Goal: Task Accomplishment & Management: Complete application form

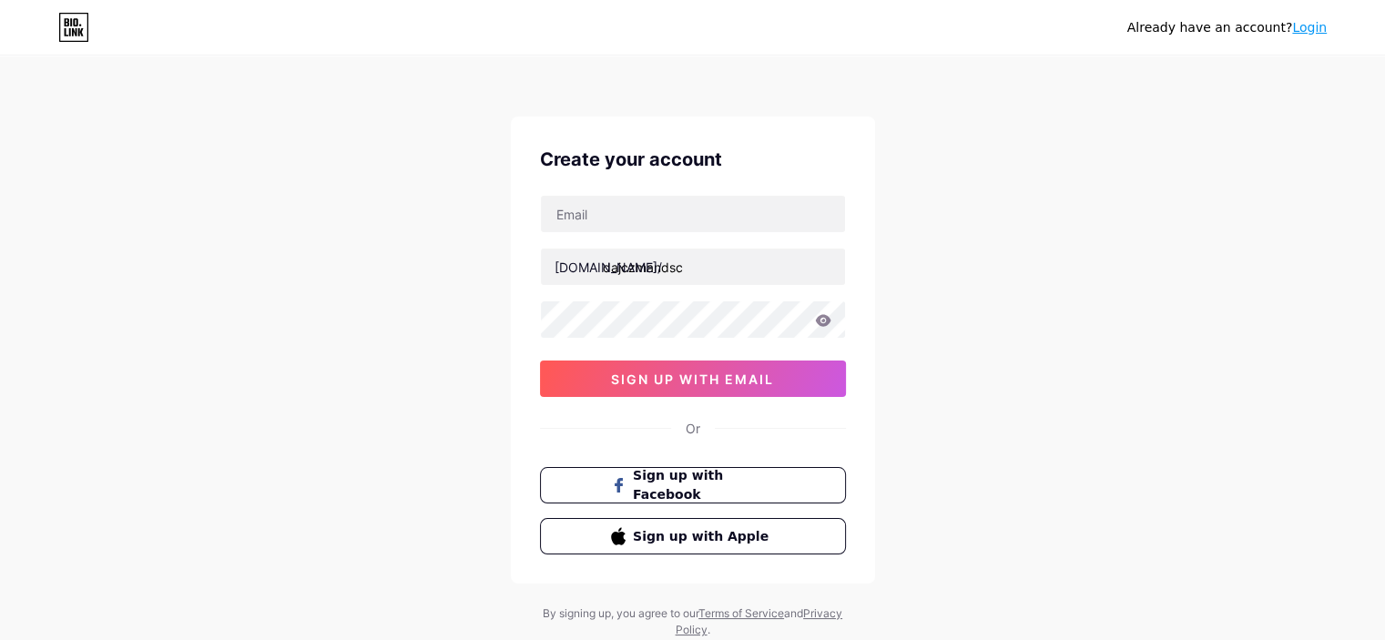
click at [648, 244] on div "[DOMAIN_NAME]/ dajczmandsc sign up with email" at bounding box center [693, 296] width 306 height 202
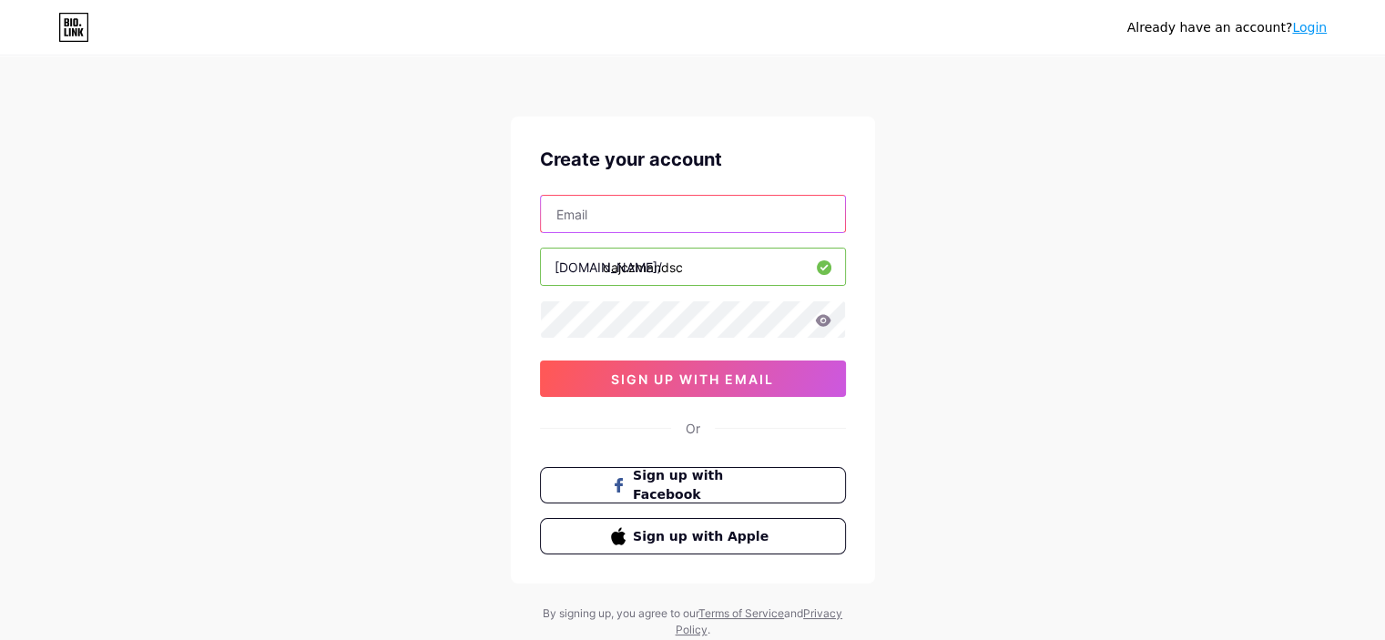
click at [648, 231] on input "text" at bounding box center [693, 214] width 304 height 36
click at [702, 211] on input "[EMAIL_ADDRESS][DOMAIN_NAME]" at bounding box center [693, 214] width 304 height 36
click at [565, 462] on div "Create your account [EMAIL_ADDRESS]/com [DOMAIN_NAME]/ dajczmandsc 0cAFcWeA5VGu…" at bounding box center [693, 350] width 364 height 467
click at [623, 351] on div "[EMAIL_ADDRESS]/com [DOMAIN_NAME]/ dajczmandsc 0cAFcWeA5VGuS1MxyYNgxMI7swhuZ_JC…" at bounding box center [693, 296] width 306 height 202
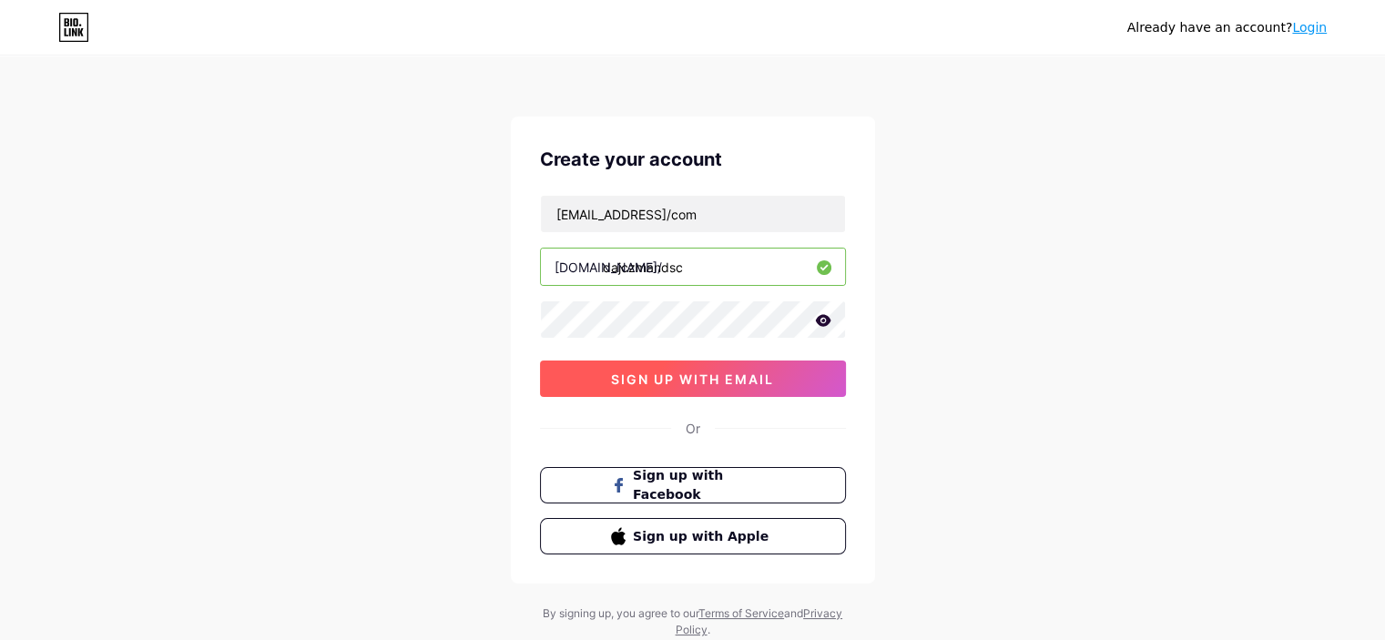
click at [642, 371] on span "sign up with email" at bounding box center [692, 378] width 163 height 15
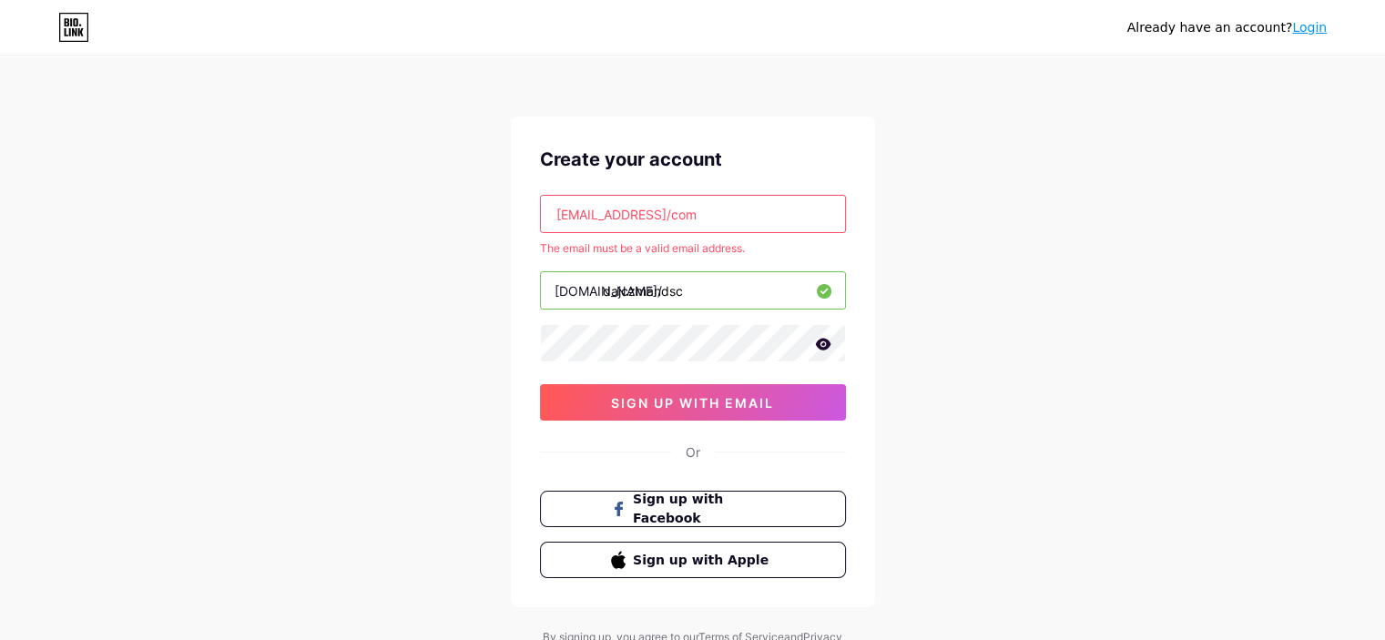
click at [736, 204] on input "[EMAIL_ADDRESS]/com" at bounding box center [693, 214] width 304 height 36
click at [696, 197] on input "[EMAIL_ADDRESS]/com" at bounding box center [693, 214] width 304 height 36
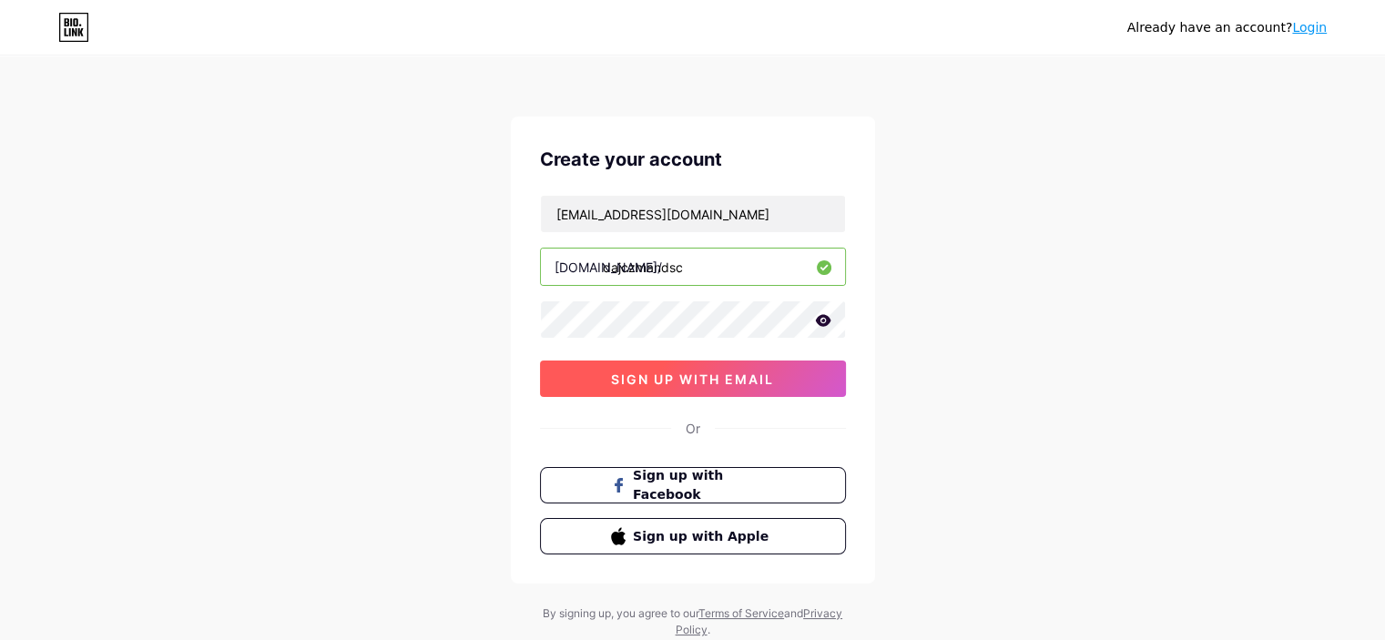
click at [760, 385] on button "sign up with email" at bounding box center [693, 379] width 306 height 36
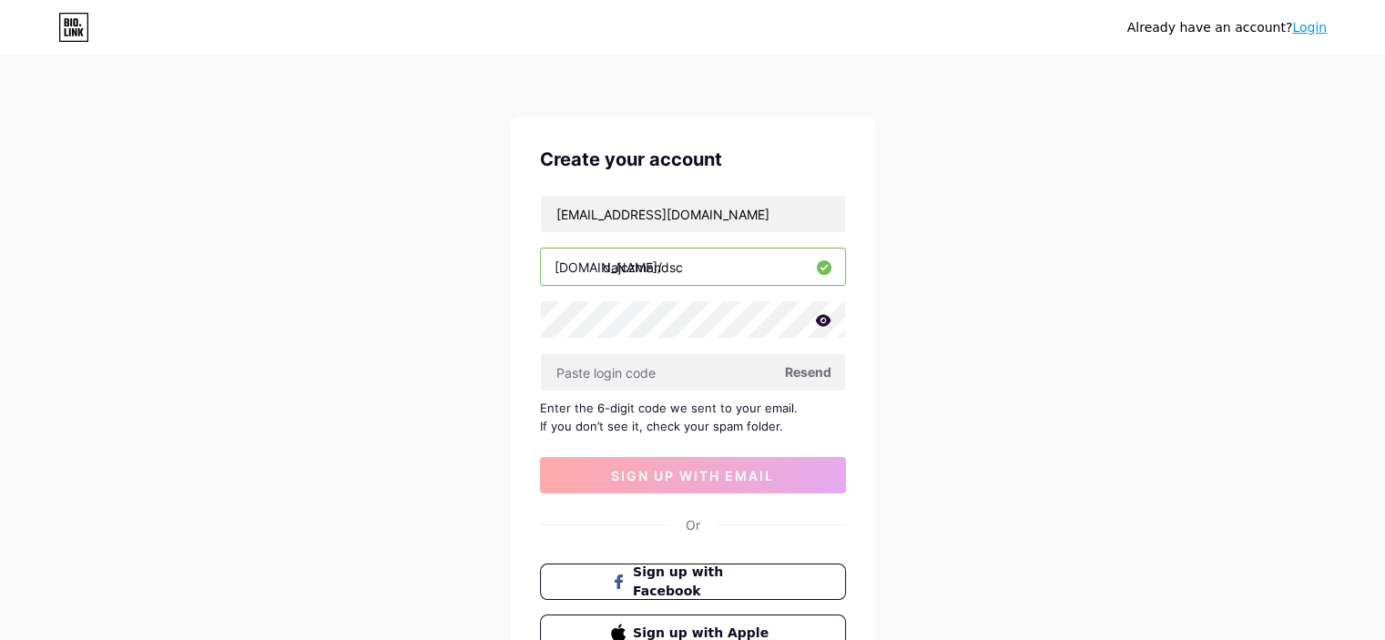
scroll to position [151, 0]
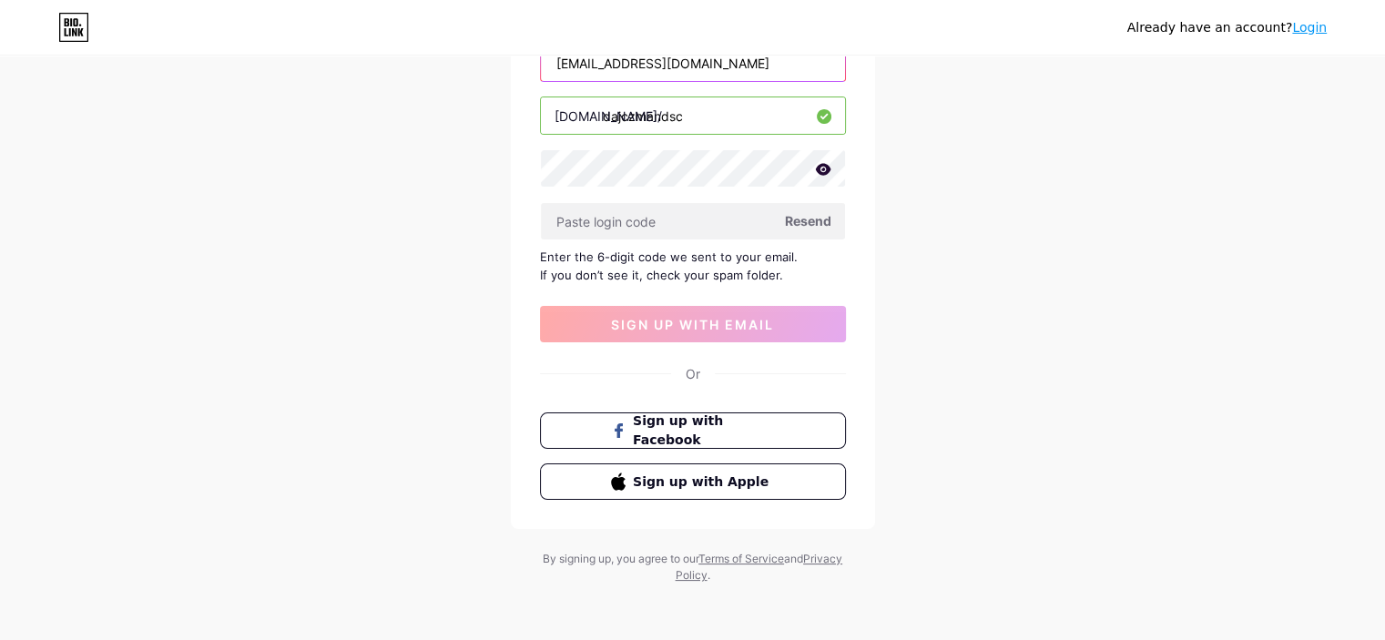
click at [632, 61] on input "[EMAIL_ADDRESS][DOMAIN_NAME]" at bounding box center [693, 63] width 304 height 36
click at [631, 56] on input "[EMAIL_ADDRESS][DOMAIN_NAME]" at bounding box center [693, 63] width 304 height 36
type input "[EMAIL_ADDRESS][DOMAIN_NAME]"
click at [781, 255] on div "Enter the 6-digit code we sent to your email. If you don’t see it, check your s…" at bounding box center [693, 266] width 306 height 36
click at [801, 223] on span "Resend" at bounding box center [808, 220] width 46 height 19
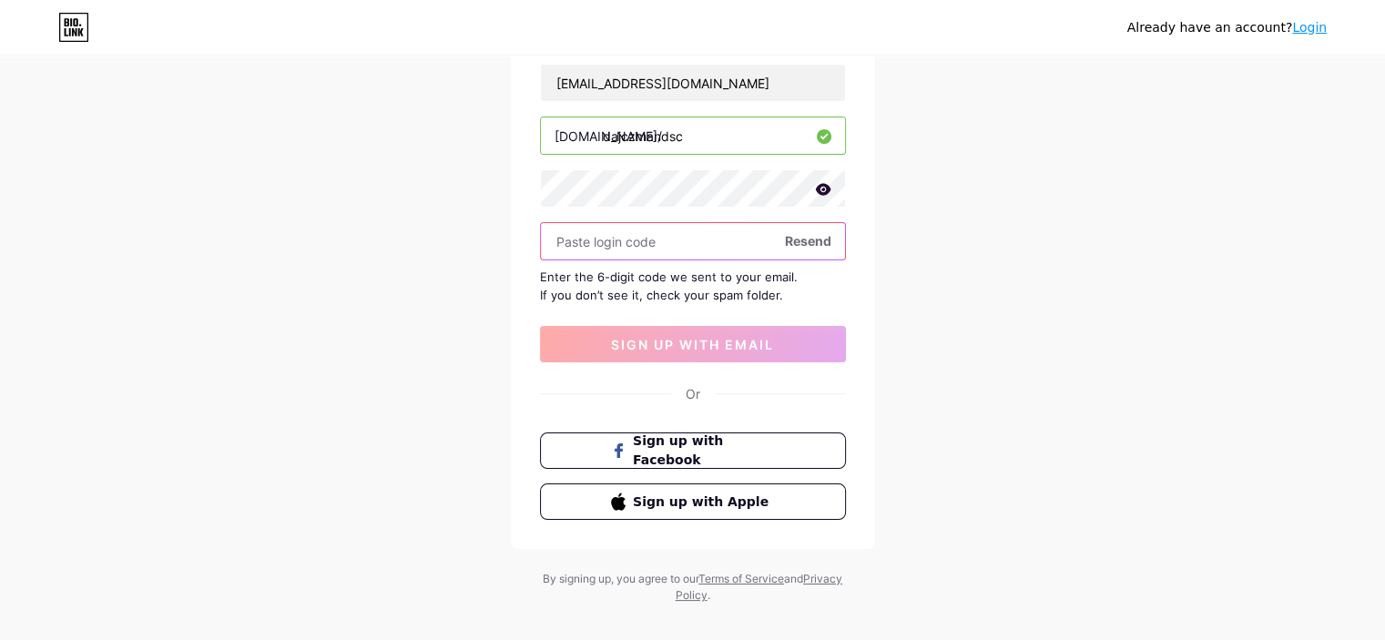
scroll to position [59, 0]
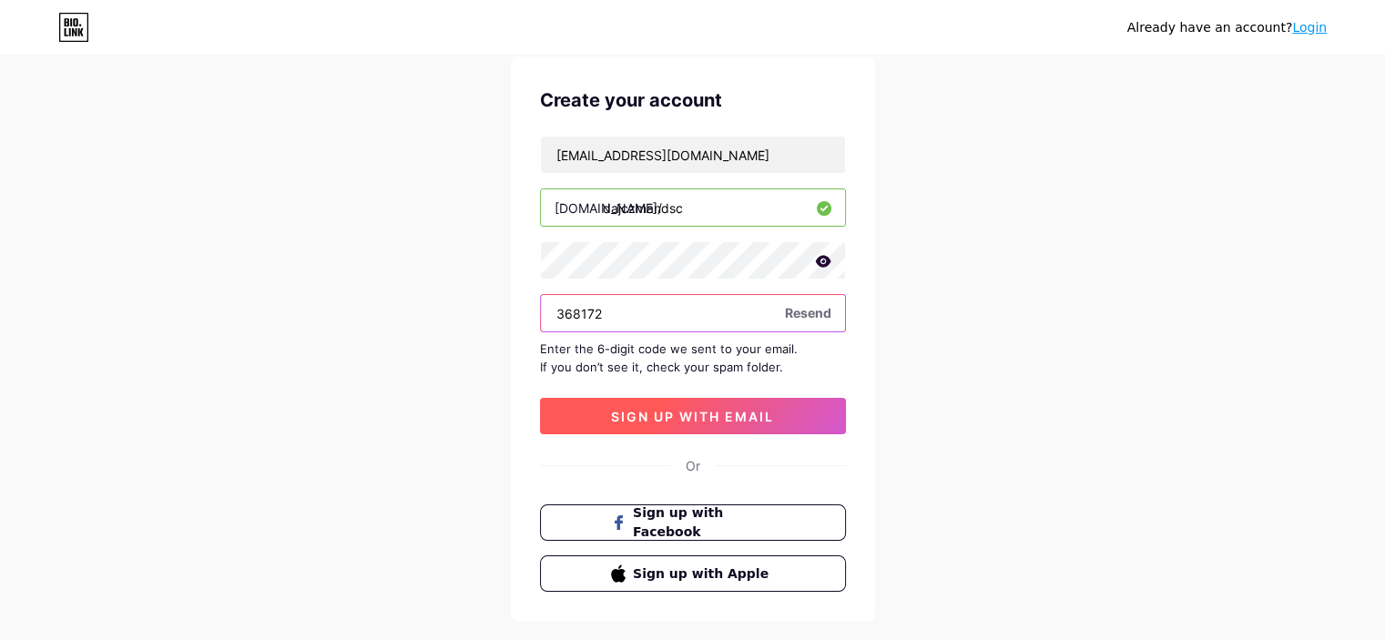
type input "368172"
click at [814, 407] on button "sign up with email" at bounding box center [693, 416] width 306 height 36
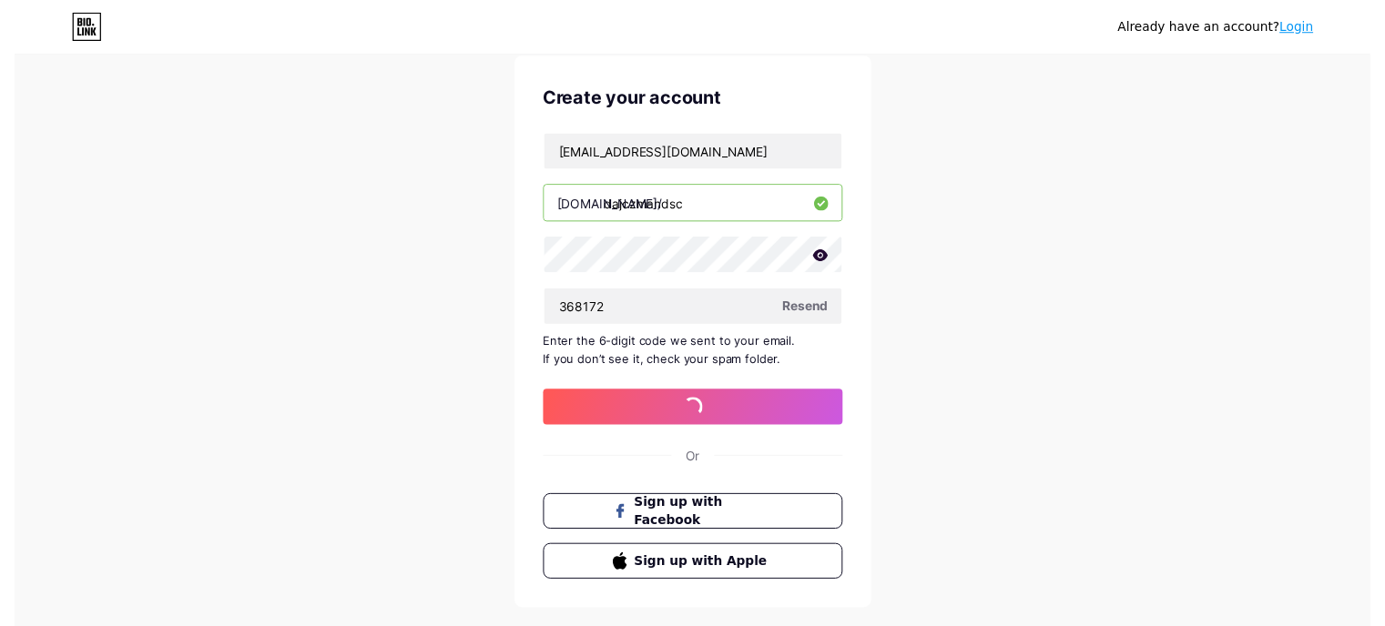
scroll to position [0, 0]
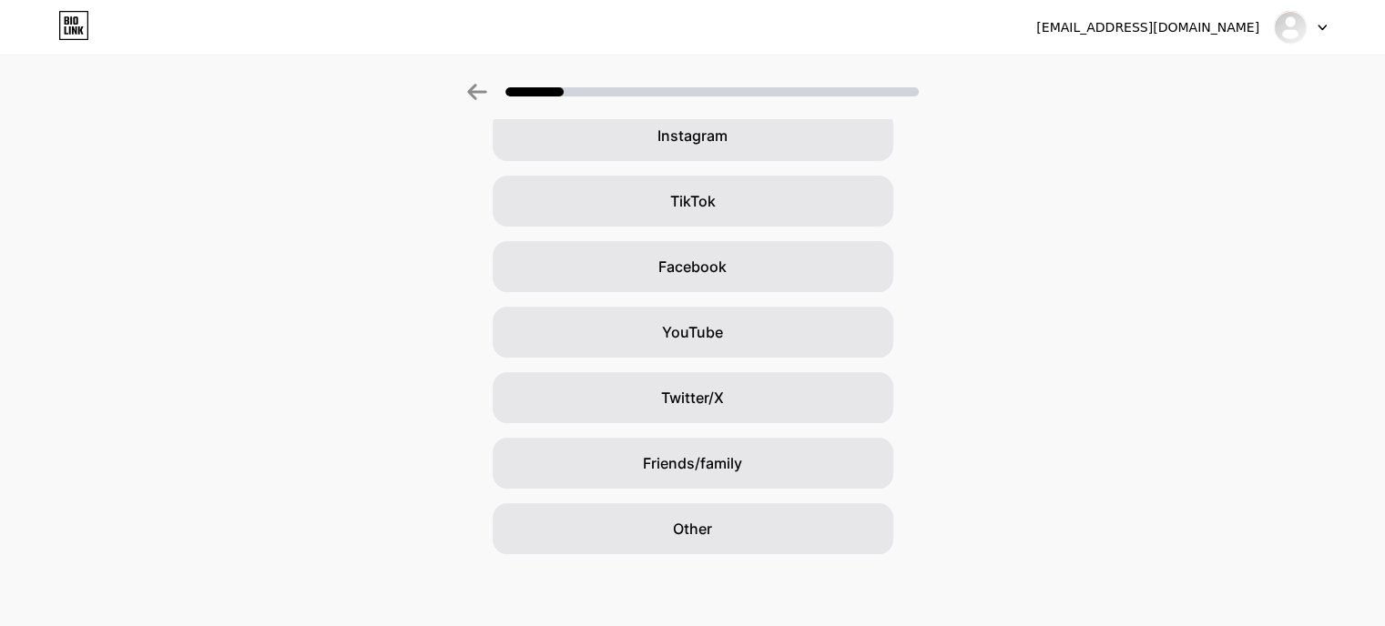
scroll to position [158, 0]
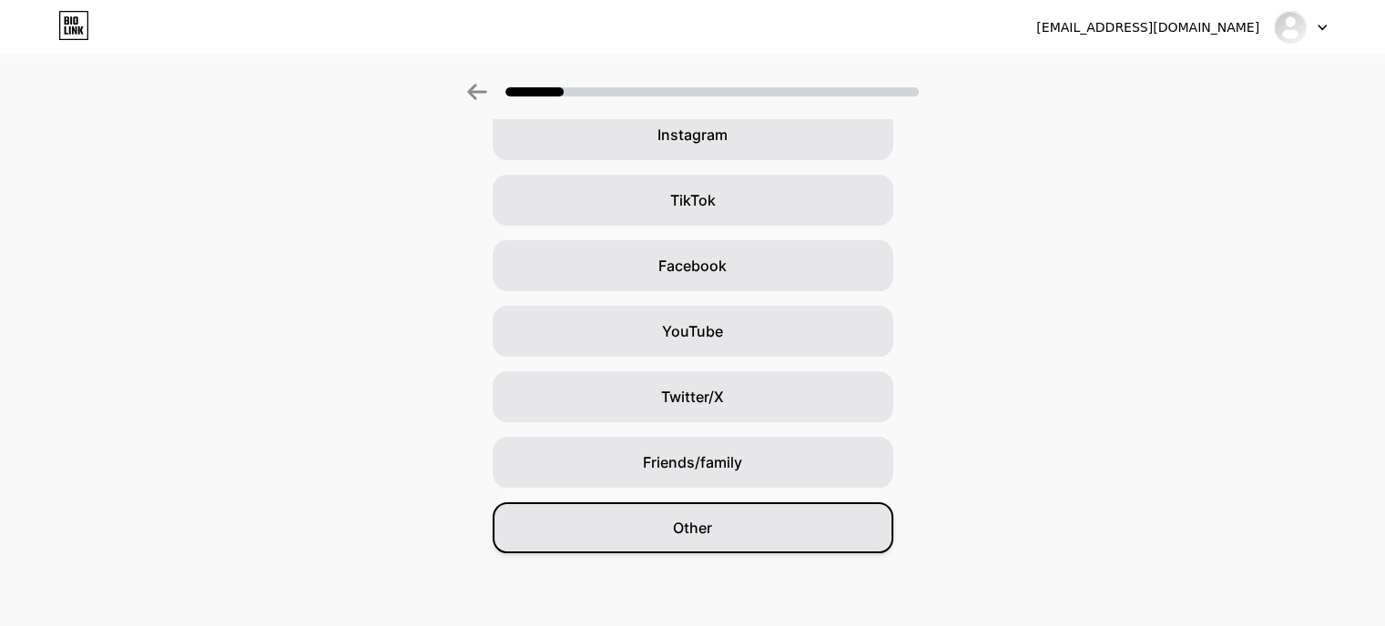
click at [709, 527] on span "Other" at bounding box center [692, 528] width 39 height 22
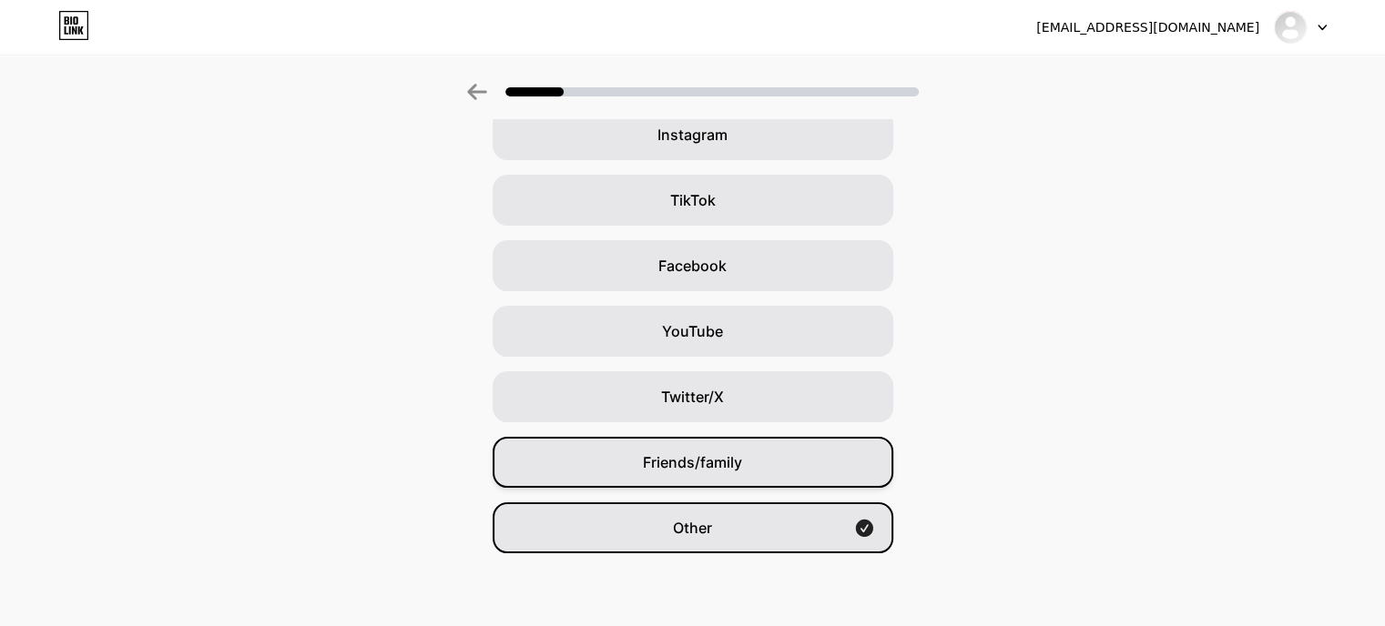
scroll to position [0, 0]
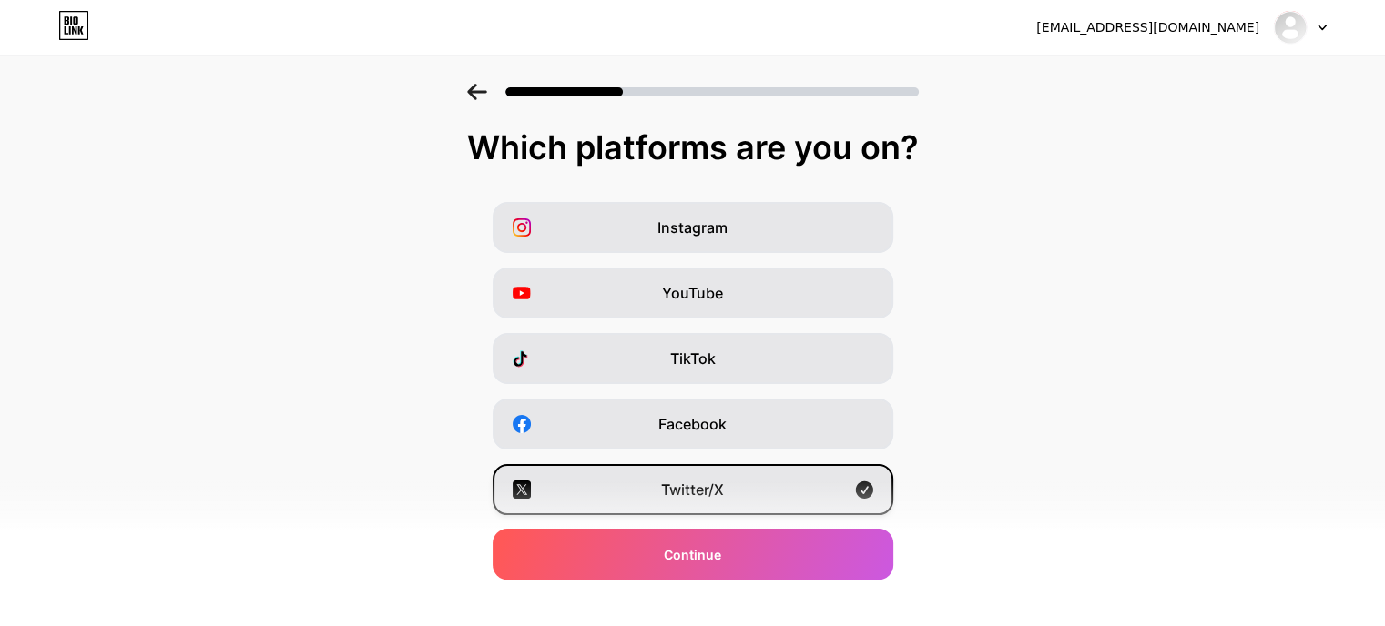
click at [769, 476] on div "Twitter/X" at bounding box center [693, 489] width 401 height 51
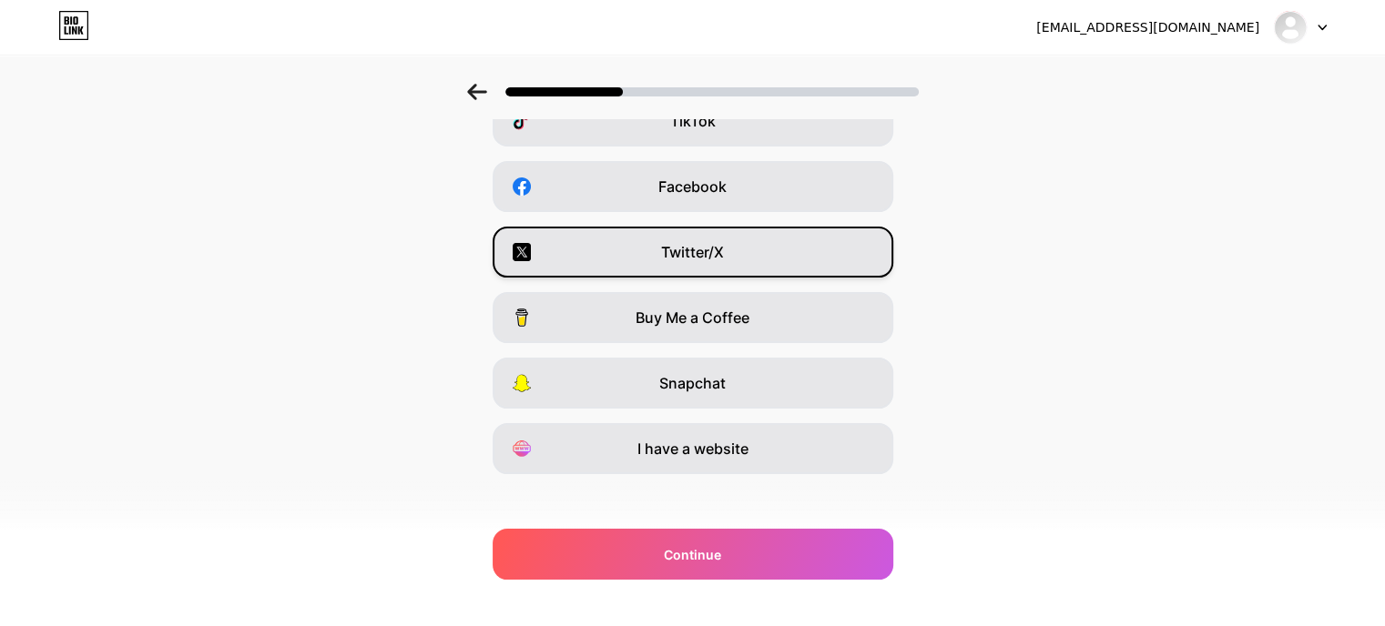
scroll to position [236, 0]
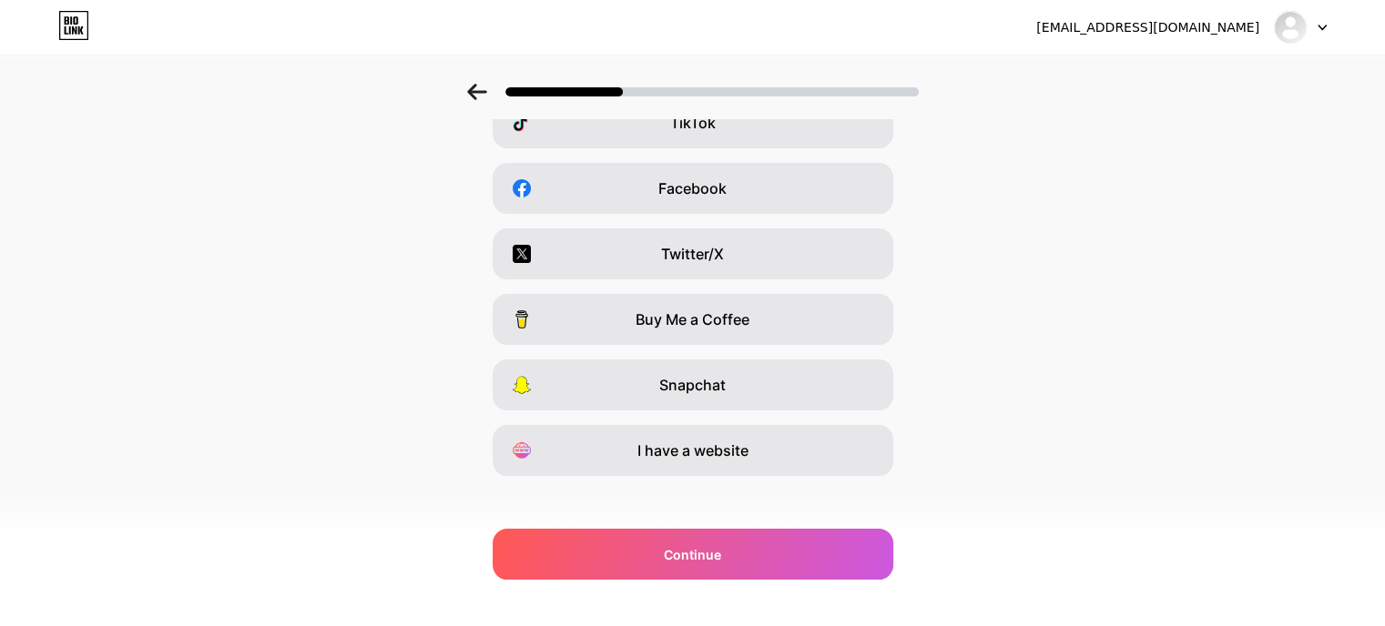
click at [719, 485] on div "Which platforms are you on? Instagram YouTube TikTok Facebook Twitter/X Buy Me …" at bounding box center [692, 230] width 1385 height 674
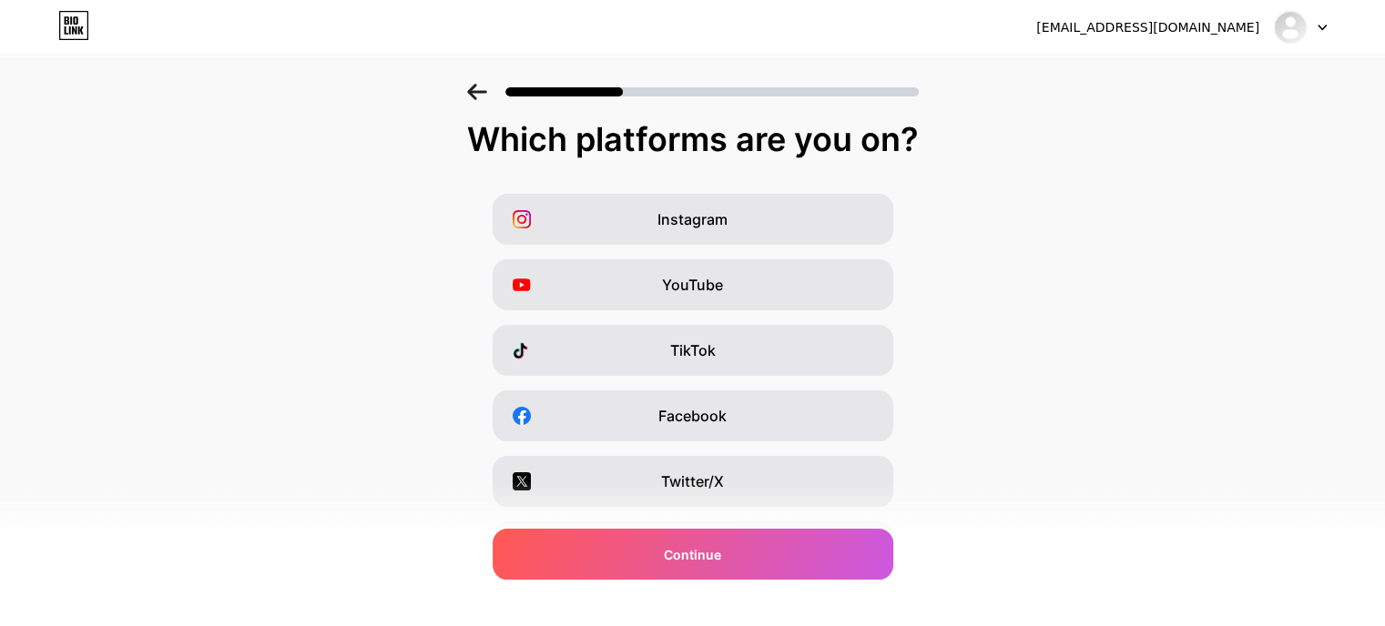
scroll to position [0, 0]
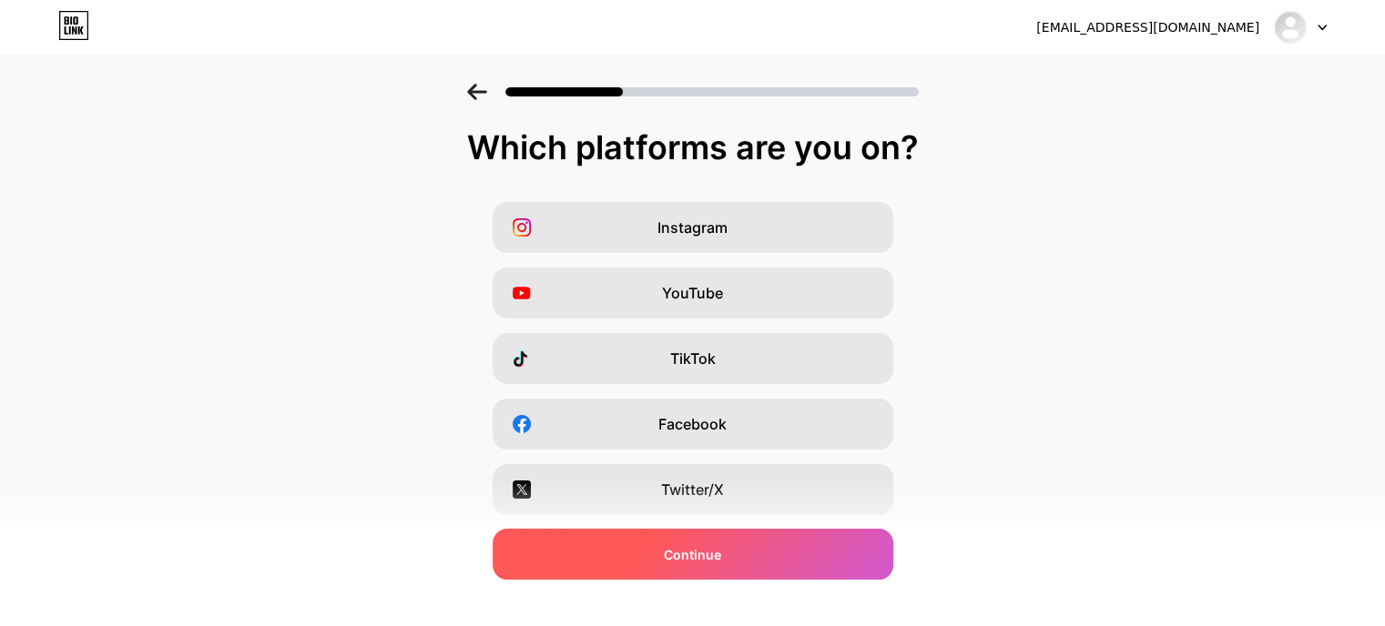
click at [739, 556] on div "Continue" at bounding box center [693, 554] width 401 height 51
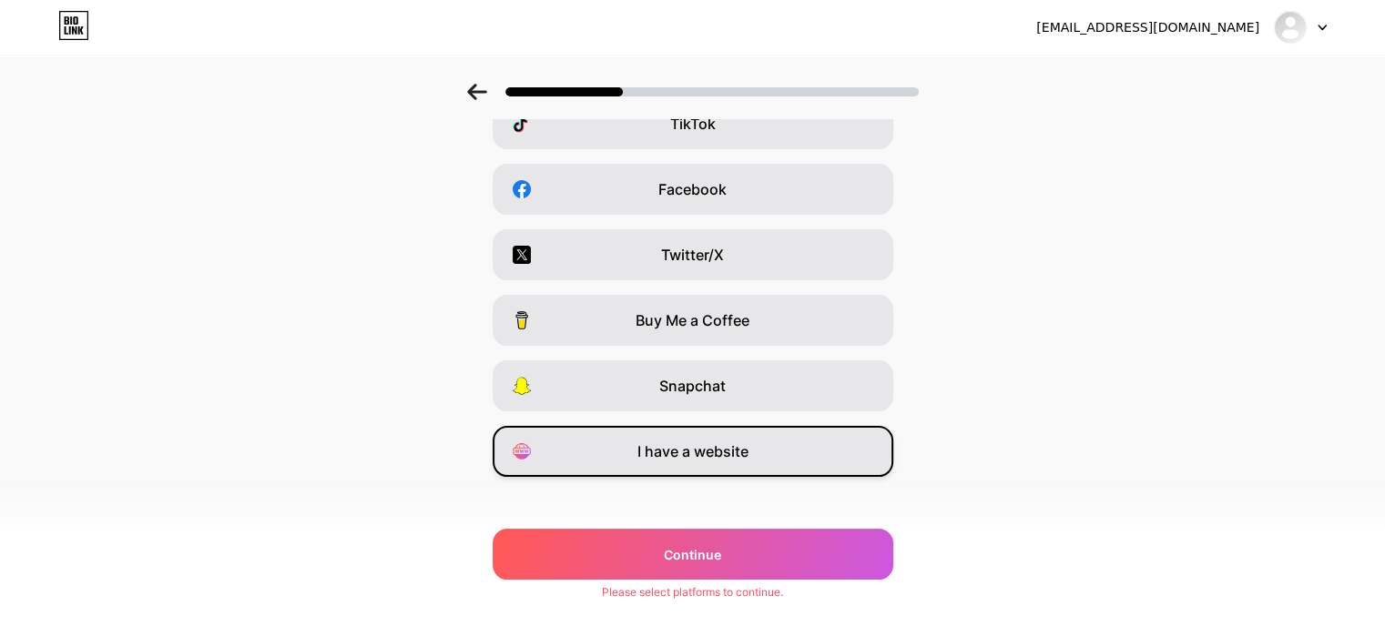
scroll to position [249, 0]
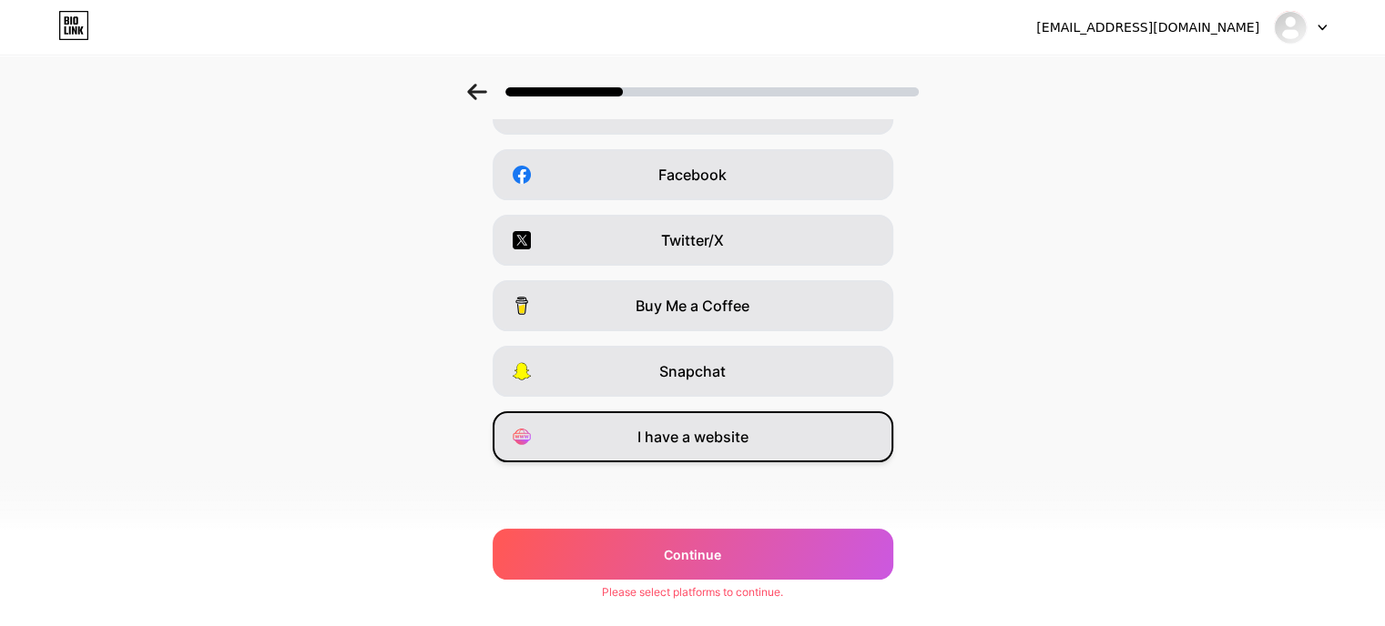
click at [748, 445] on span "I have a website" at bounding box center [692, 437] width 111 height 22
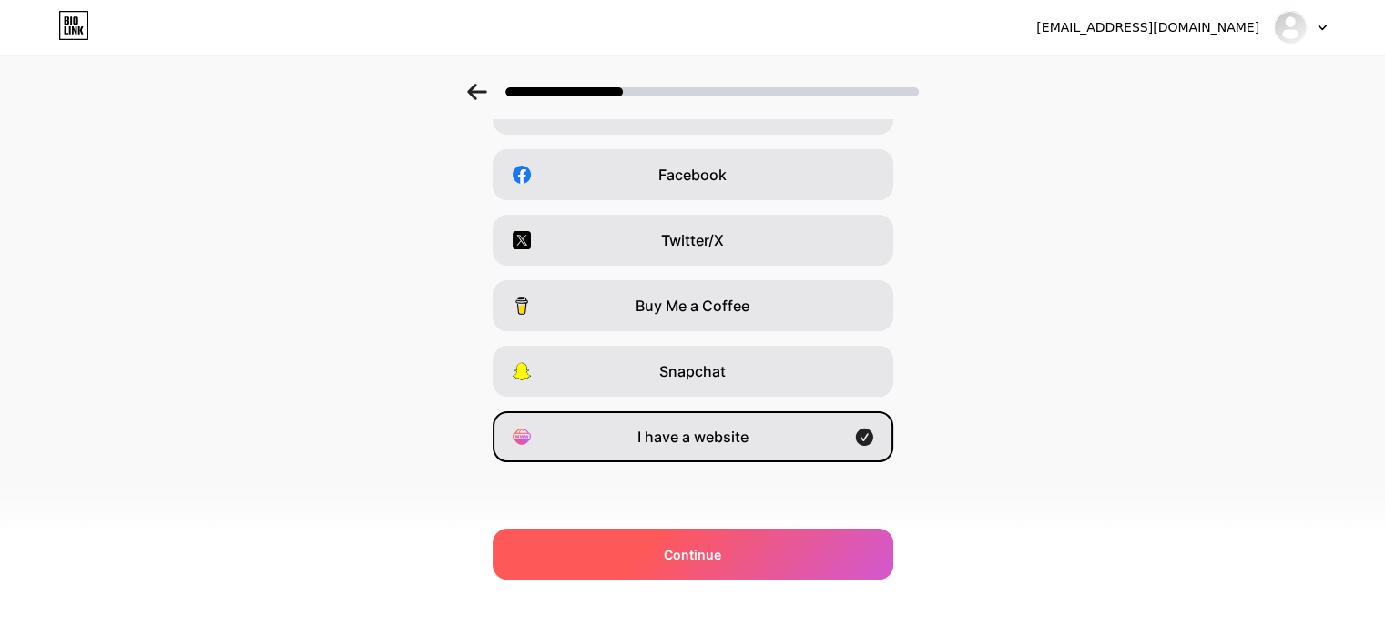
click at [791, 545] on div "Continue" at bounding box center [693, 554] width 401 height 51
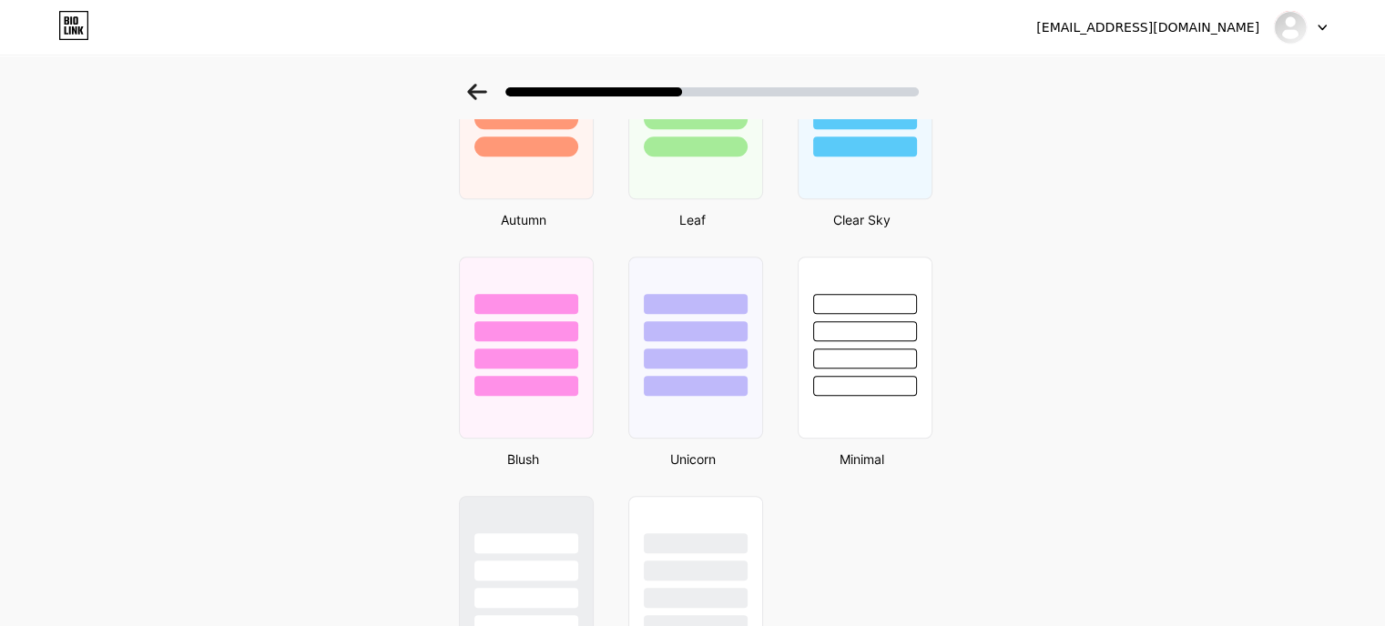
scroll to position [1537, 0]
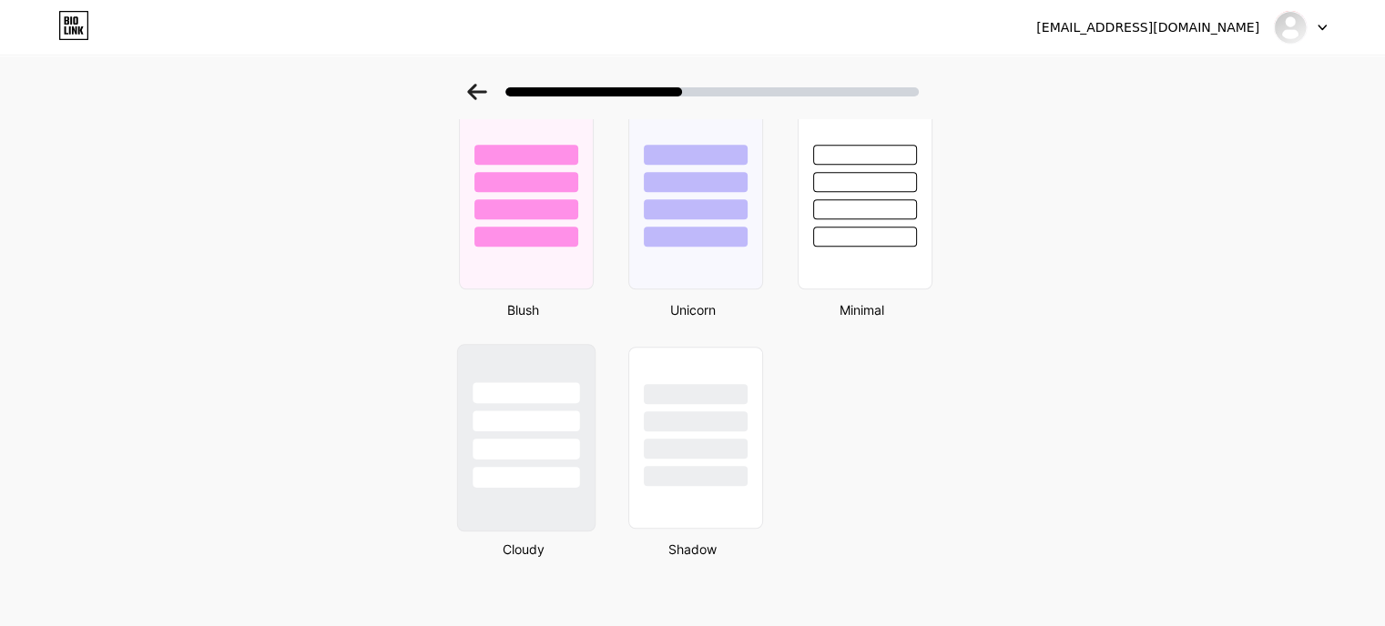
click at [524, 447] on div at bounding box center [526, 449] width 107 height 21
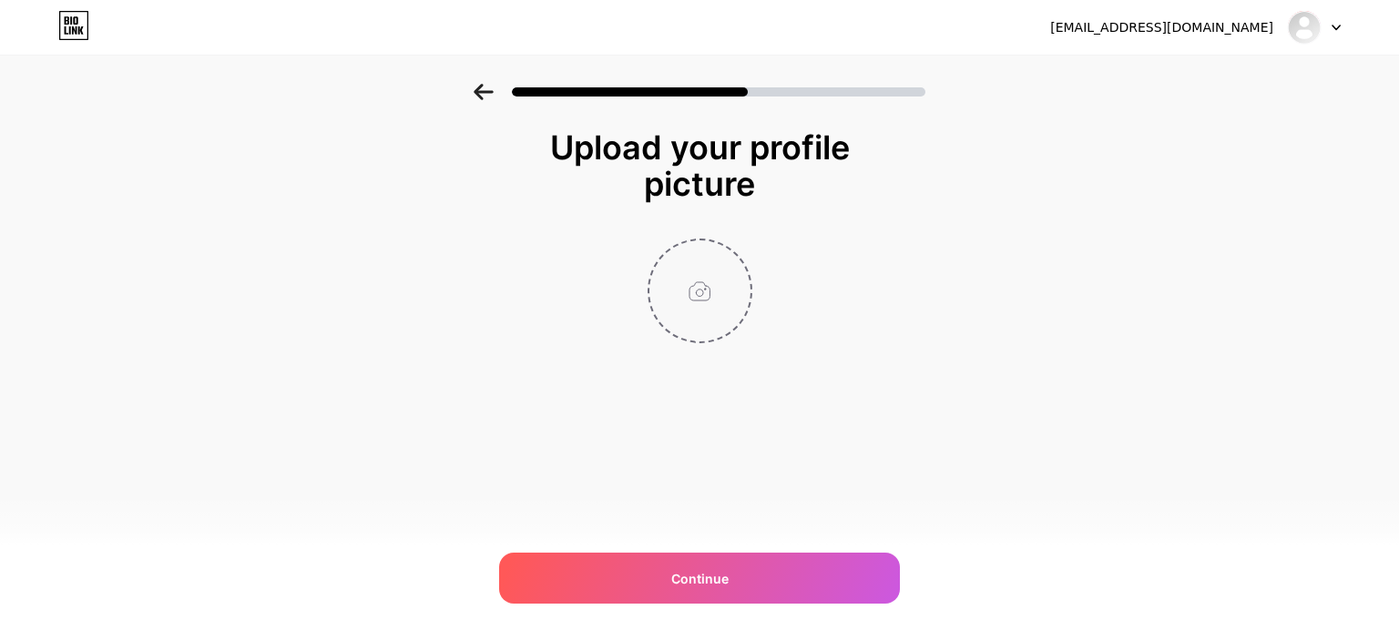
click at [705, 307] on input "file" at bounding box center [699, 290] width 101 height 101
type input "C:\fakepath\200.gif"
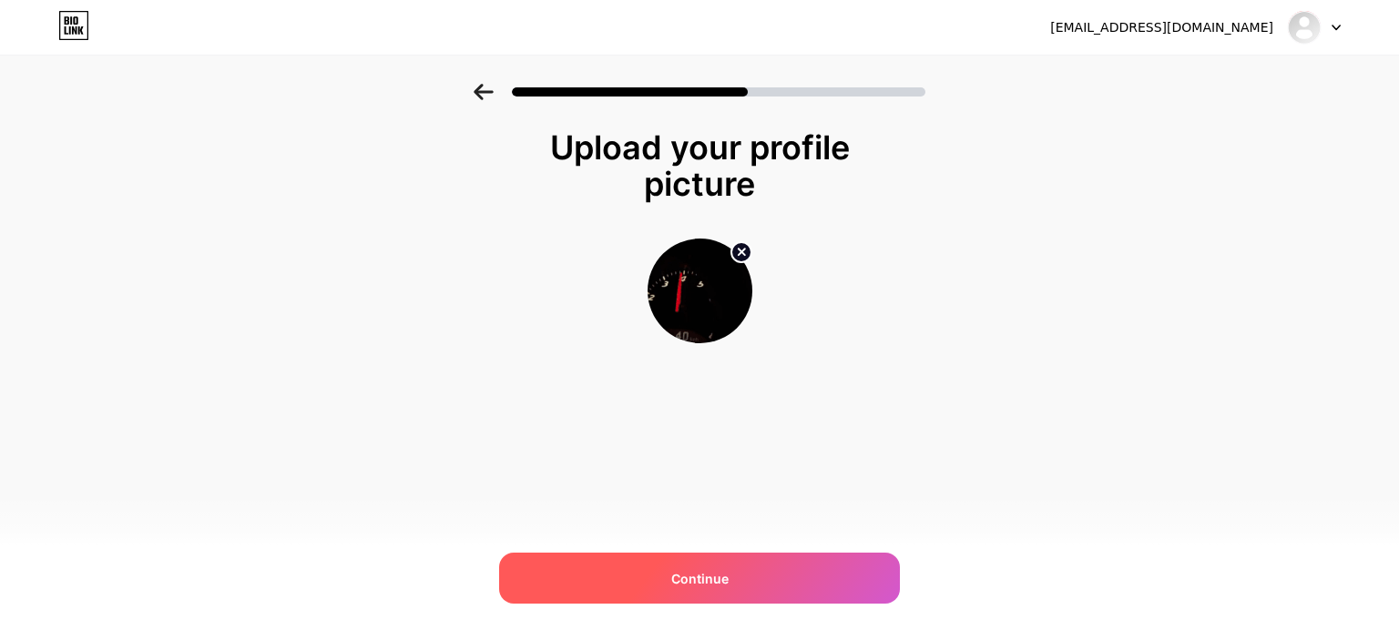
click at [769, 560] on div "Continue" at bounding box center [699, 578] width 401 height 51
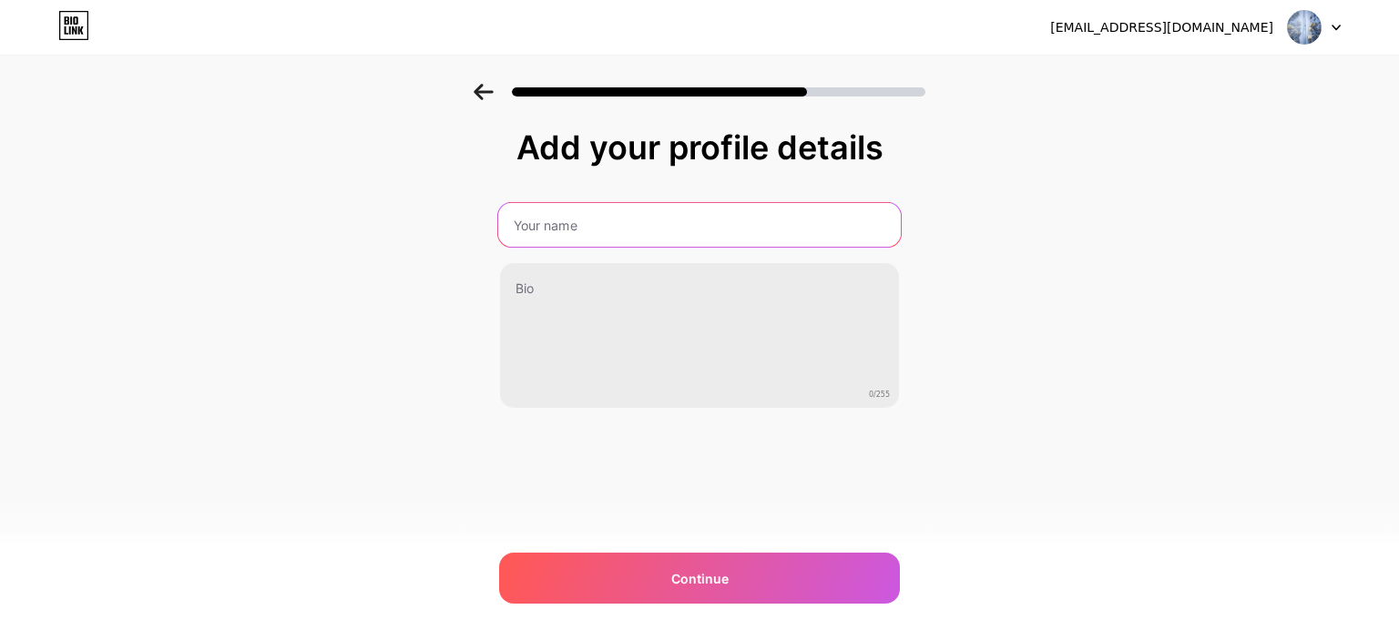
click at [635, 232] on input "text" at bounding box center [699, 225] width 402 height 44
type input "gg. Dajczmann"
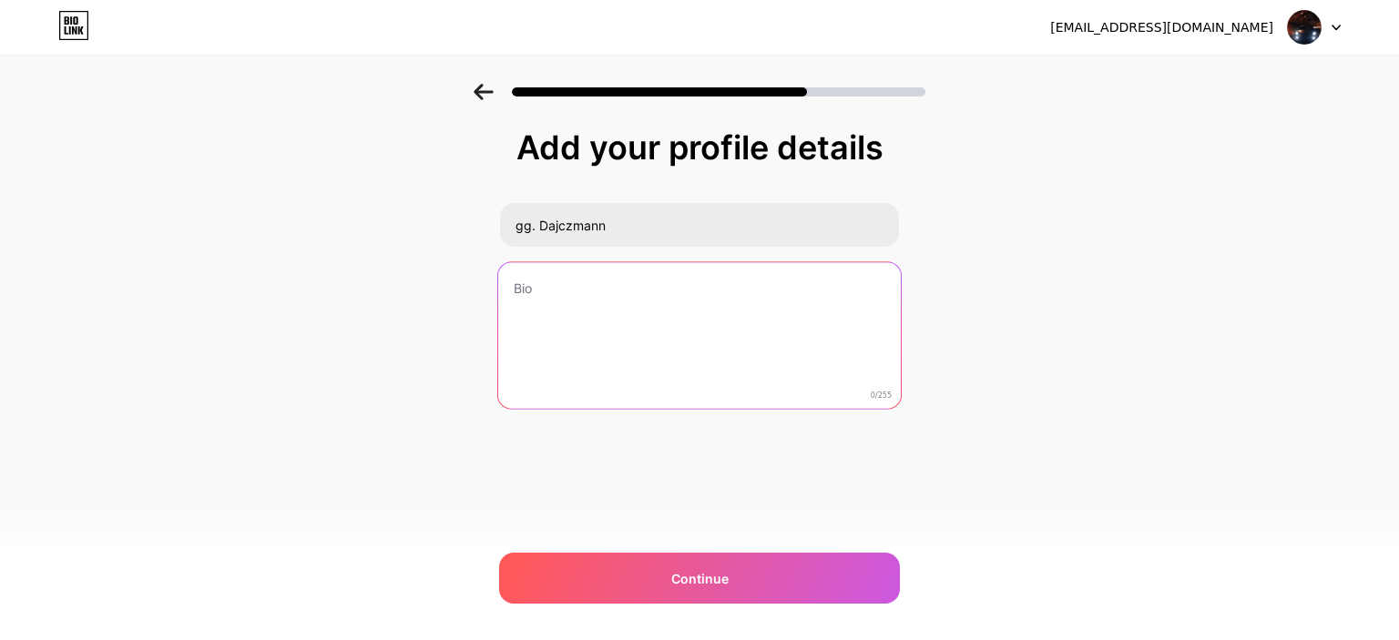
click at [619, 262] on textarea at bounding box center [699, 336] width 402 height 148
type textarea "Typek z [GEOGRAPHIC_DATA]"
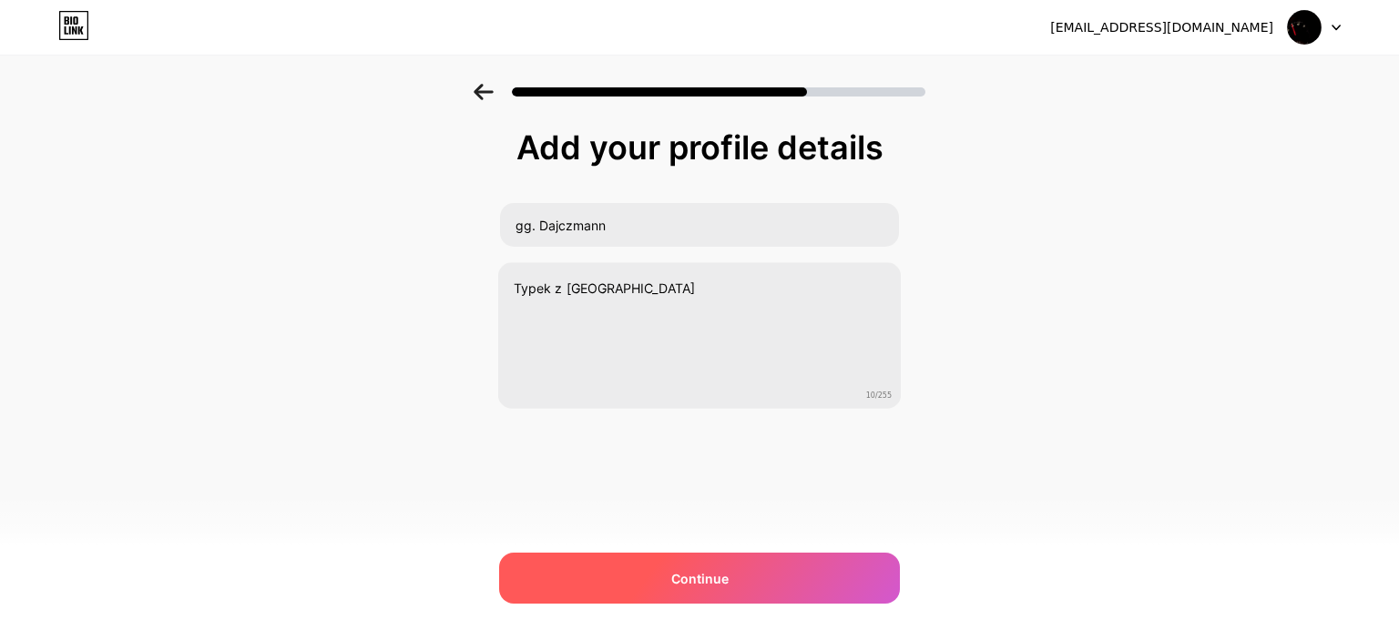
click at [700, 560] on div "Continue" at bounding box center [699, 578] width 401 height 51
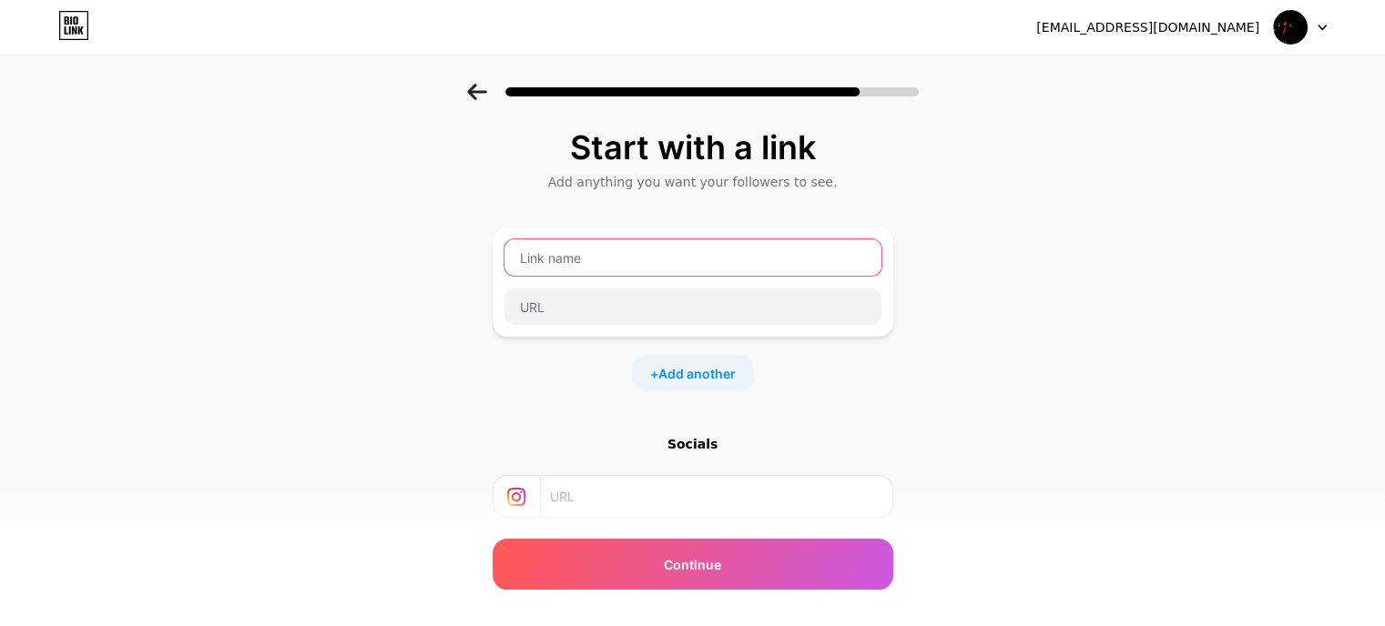
click at [640, 251] on input "text" at bounding box center [692, 257] width 377 height 36
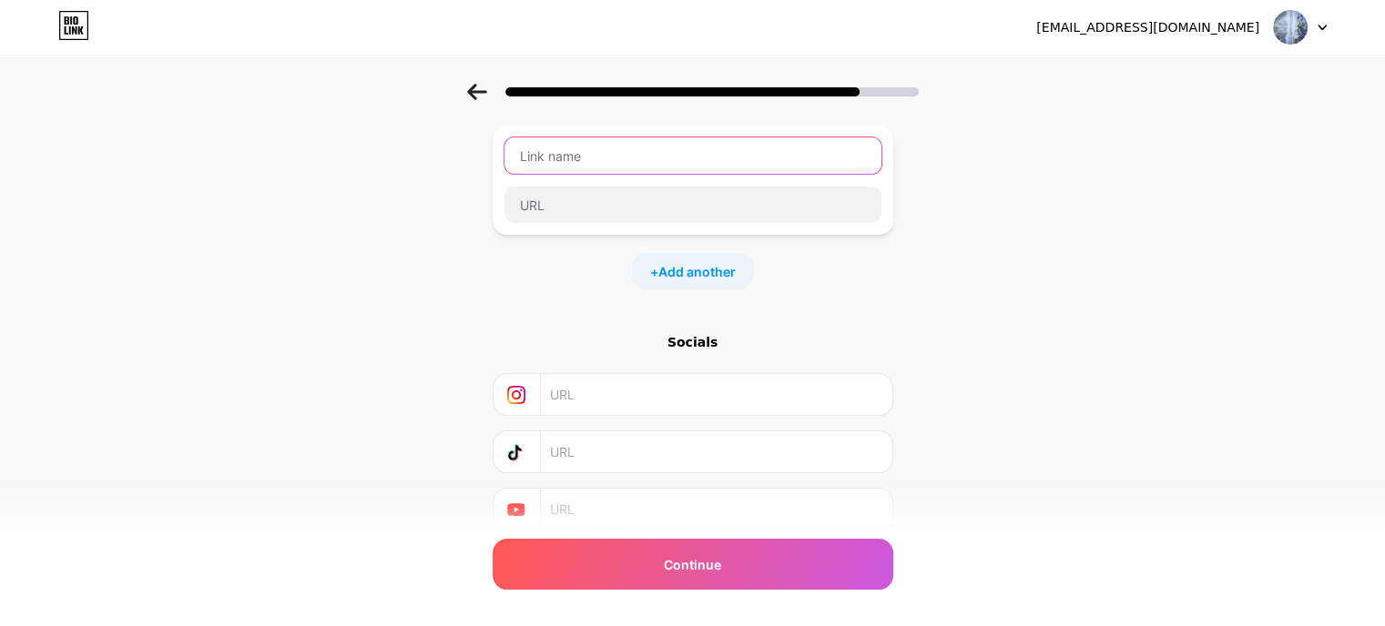
scroll to position [69, 0]
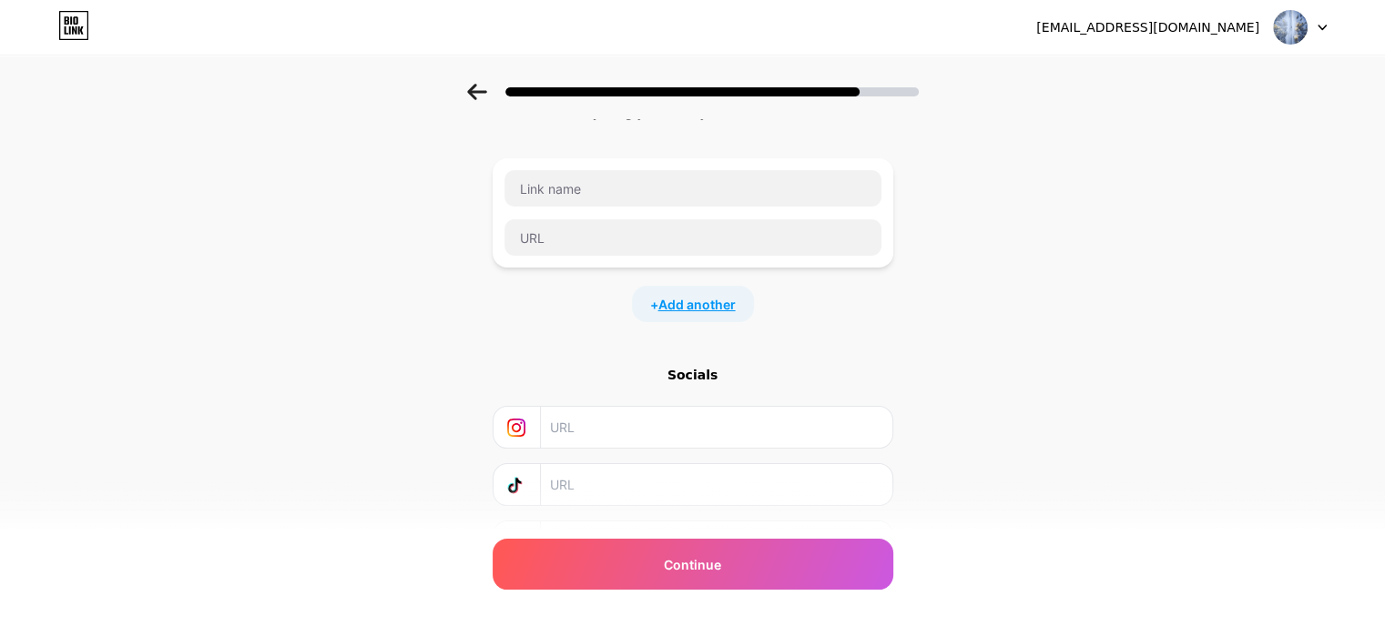
click at [699, 311] on span "Add another" at bounding box center [696, 304] width 77 height 19
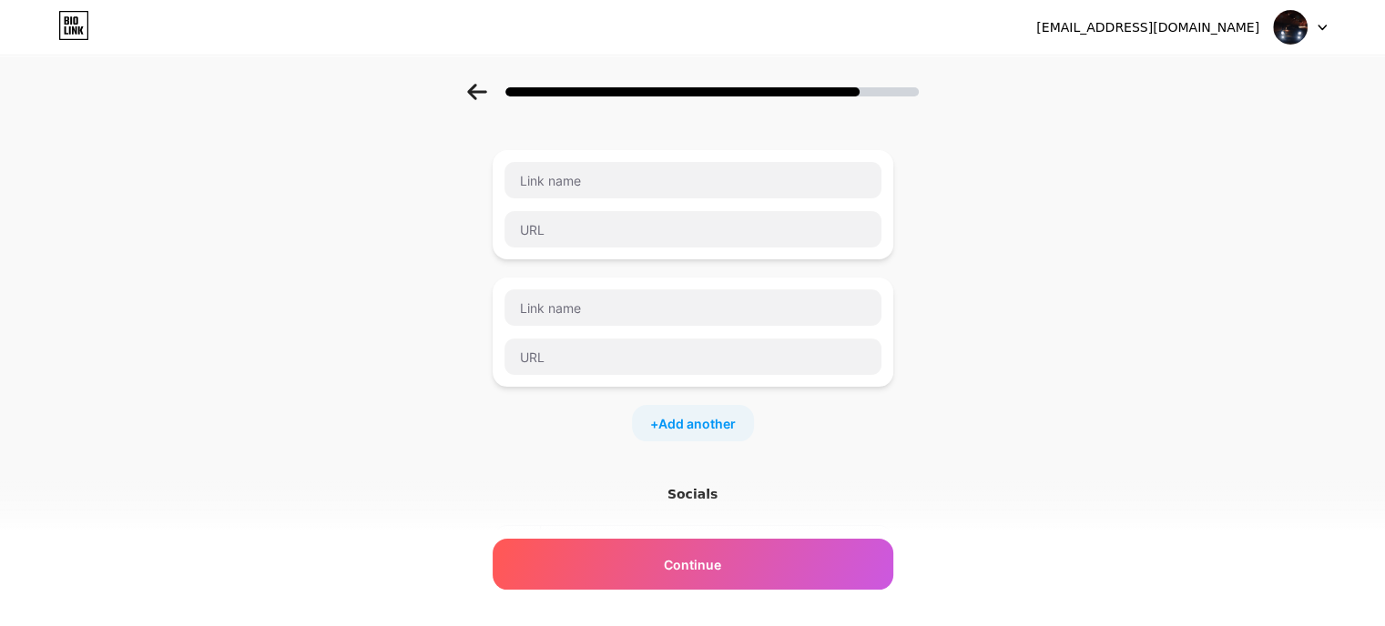
scroll to position [83, 0]
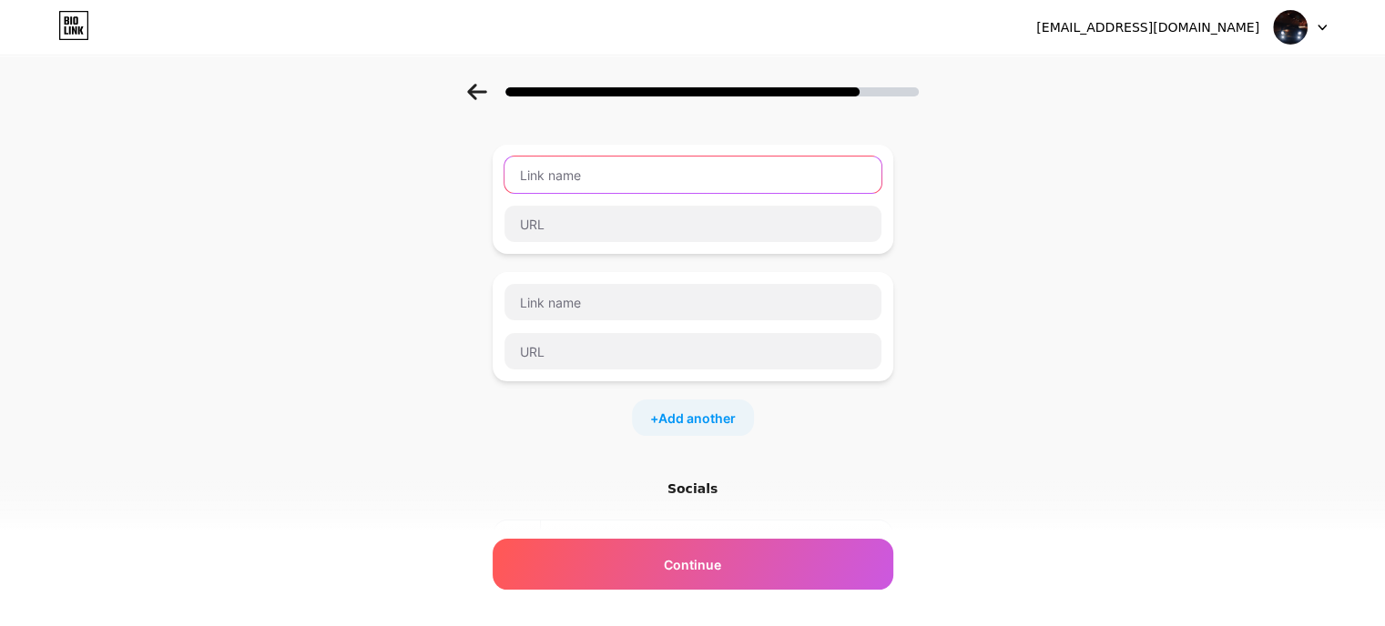
click at [550, 170] on input "text" at bounding box center [692, 175] width 377 height 36
type input "S"
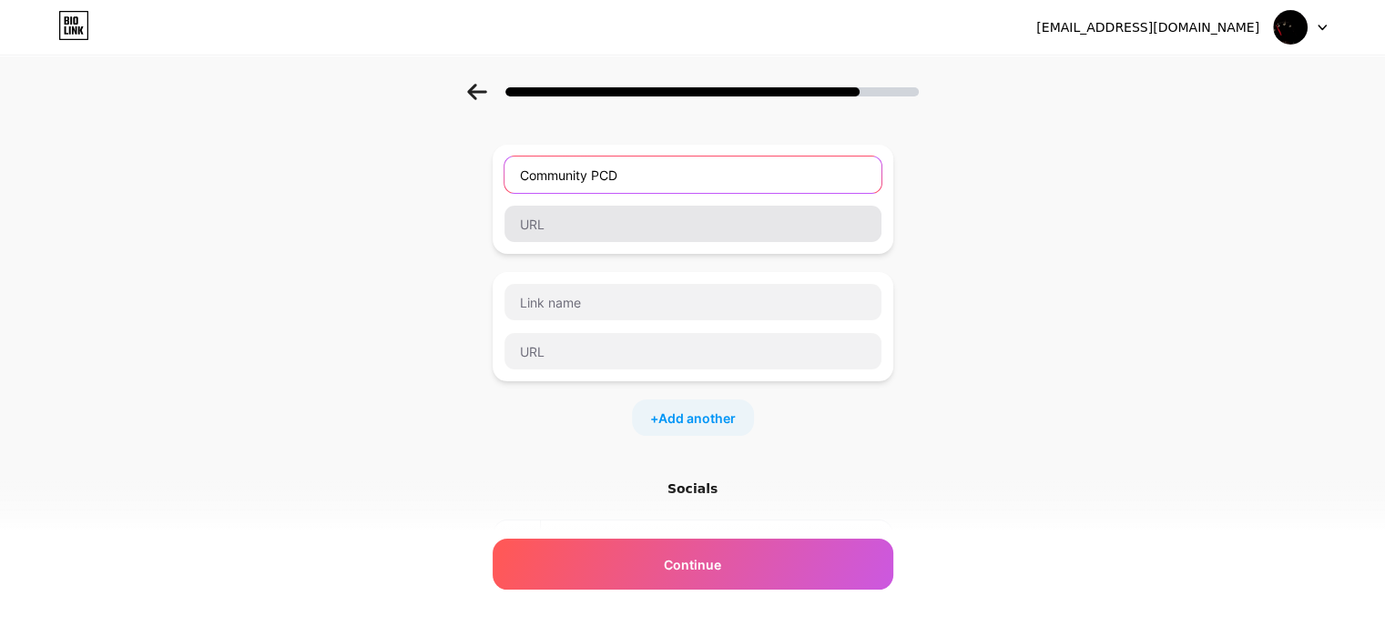
type input "Community PCD"
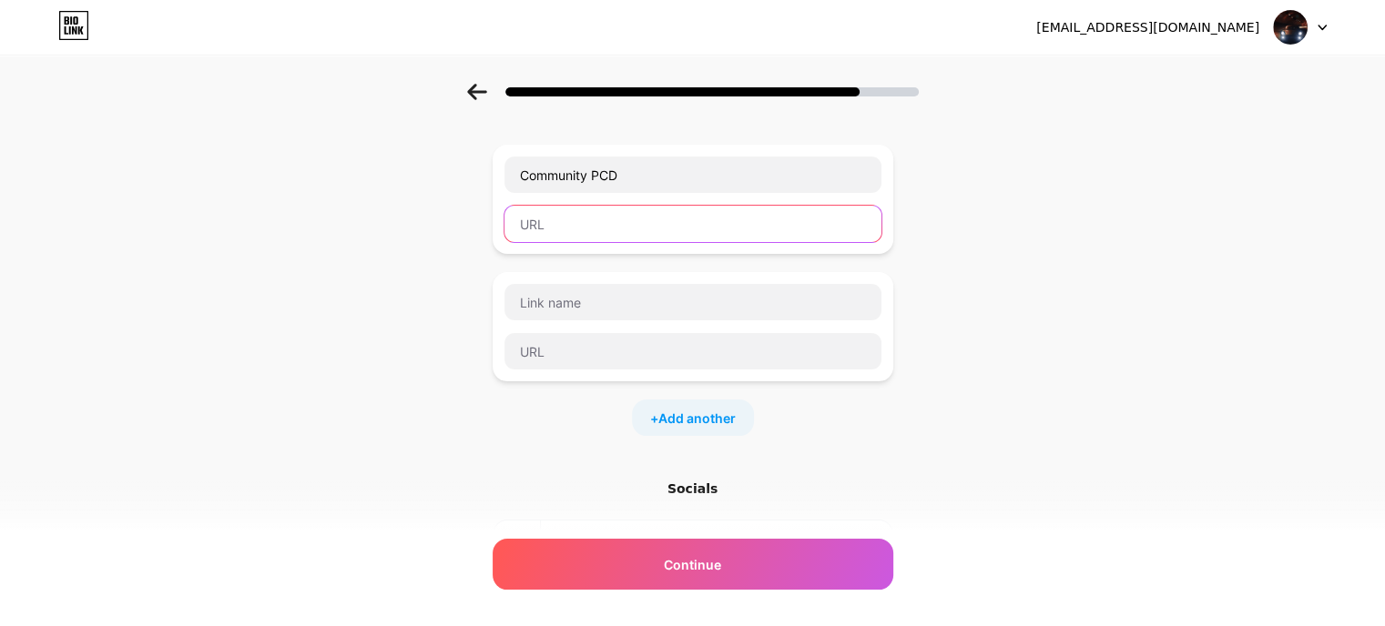
click at [664, 230] on input "text" at bounding box center [692, 224] width 377 height 36
paste input "[URL][DOMAIN_NAME]"
type input "[URL][DOMAIN_NAME]"
